Goal: Task Accomplishment & Management: Manage account settings

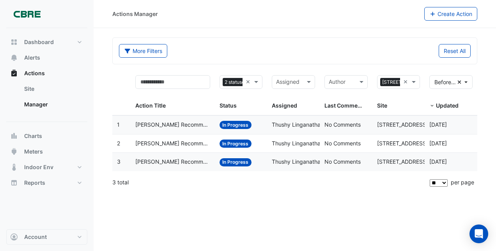
click at [242, 161] on span "In Progress" at bounding box center [235, 162] width 32 height 8
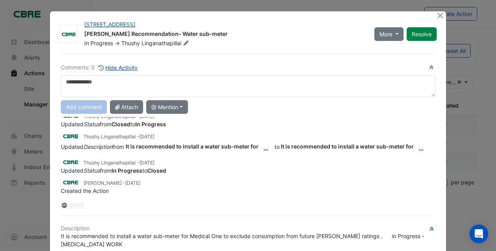
scroll to position [21, 0]
click at [418, 35] on button "Resolve" at bounding box center [422, 34] width 30 height 14
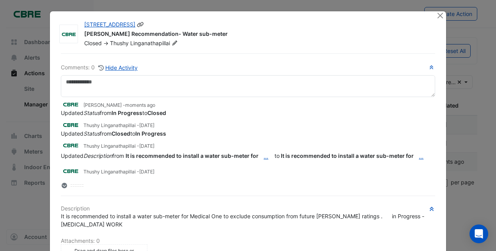
scroll to position [0, 0]
click at [437, 15] on button "Close" at bounding box center [440, 15] width 8 height 8
